Goal: Task Accomplishment & Management: Complete application form

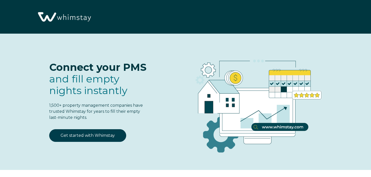
select select "US"
select select "Standard"
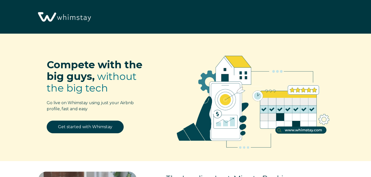
select select "US"
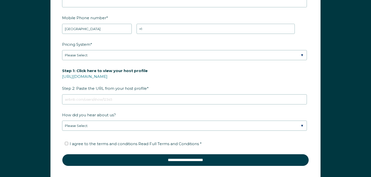
scroll to position [683, 0]
